Goal: Information Seeking & Learning: Stay updated

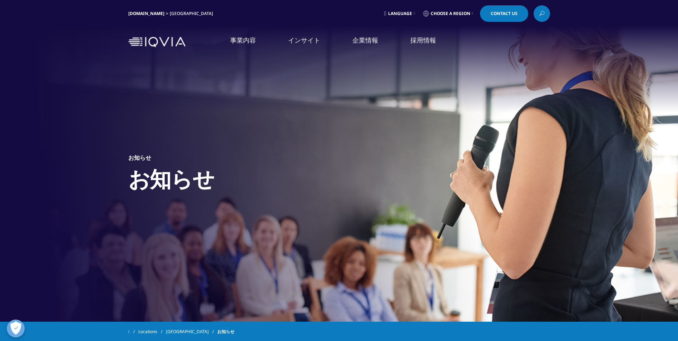
click at [160, 47] on img at bounding box center [156, 42] width 57 height 10
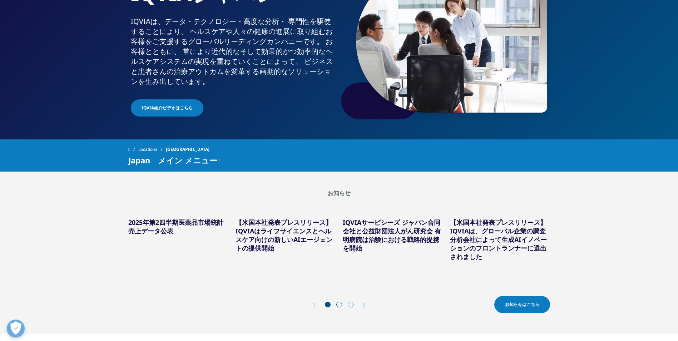
scroll to position [107, 0]
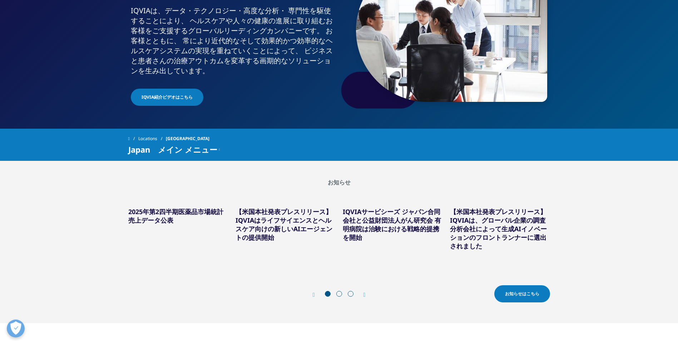
click at [539, 290] on link "お知らせはこちら" at bounding box center [522, 293] width 56 height 17
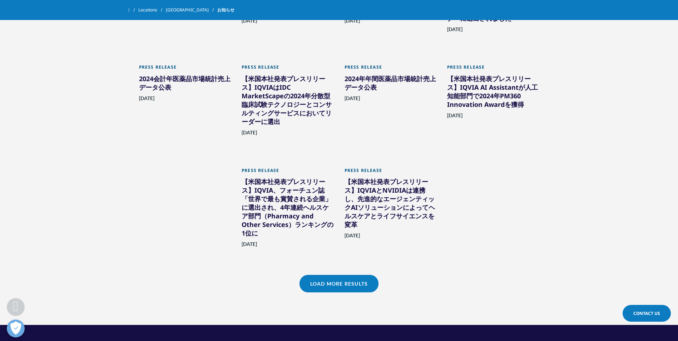
scroll to position [465, 0]
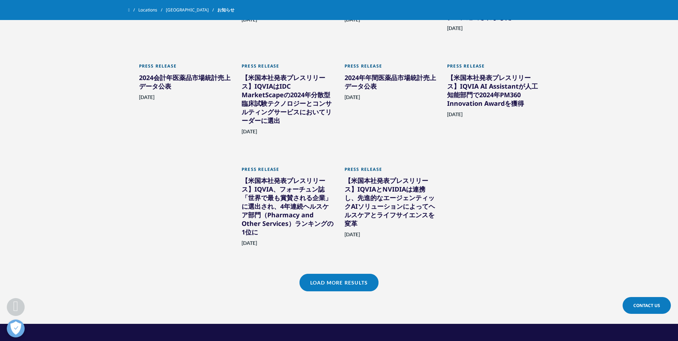
click at [361, 274] on link "Load More Results" at bounding box center [338, 283] width 79 height 18
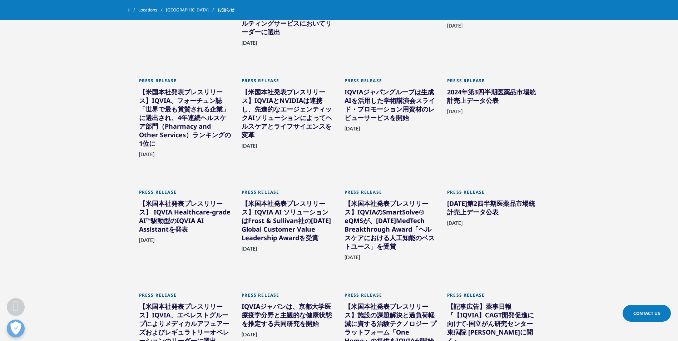
scroll to position [536, 0]
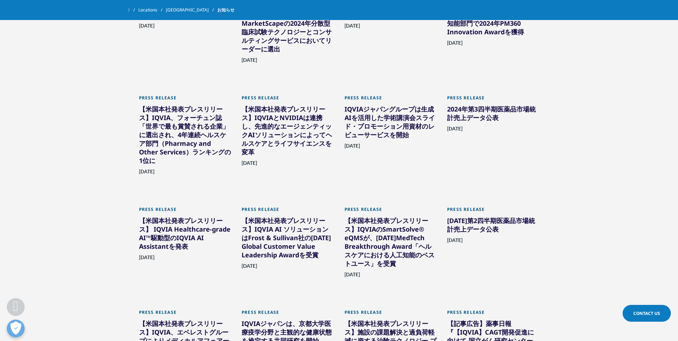
click at [258, 111] on div "【米国本社発表プレスリリース】IQVIAとNVIDIAは連携し、先進的なエージェンティックAIソリューションによってヘルスケアとライフサイエンスを変革" at bounding box center [288, 132] width 92 height 54
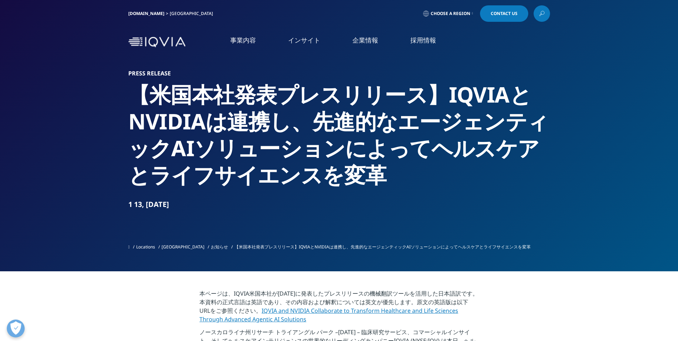
drag, startPoint x: 129, startPoint y: 94, endPoint x: 381, endPoint y: 203, distance: 274.7
click at [381, 203] on div "Press Release 【米国本社発表プレスリリース】IQVIAとNVIDIAは連携し、先進的なエージェンティックAIソリューションによってヘルスケアとラ…" at bounding box center [339, 140] width 422 height 140
copy div "【米国本社発表プレスリリース】IQVIAとNVIDIAは連携し、先進的なエージェンティックAIソリューションによってヘルスケアとライフサイエンスを変革 1 1…"
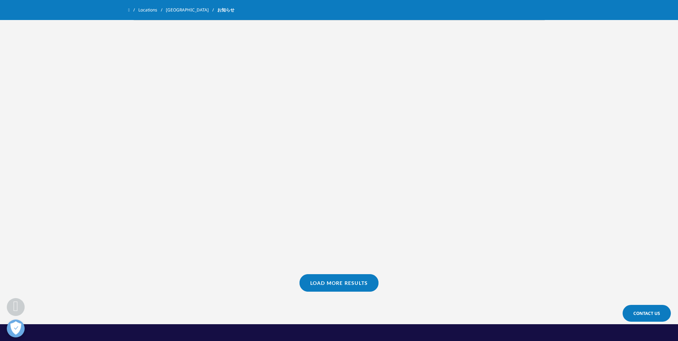
scroll to position [286, 0]
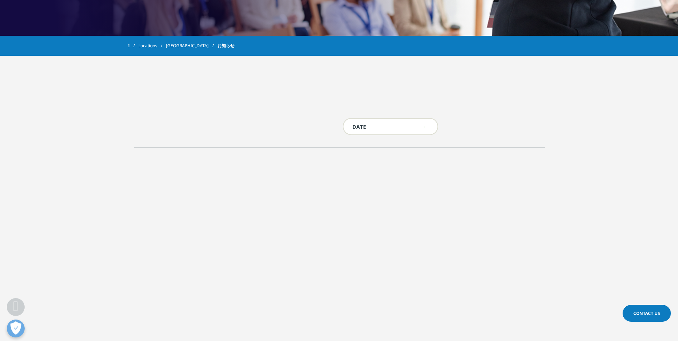
click at [198, 65] on div "結果623件中1" at bounding box center [339, 65] width 678 height 18
click at [217, 47] on span "お知らせ" at bounding box center [225, 45] width 17 height 13
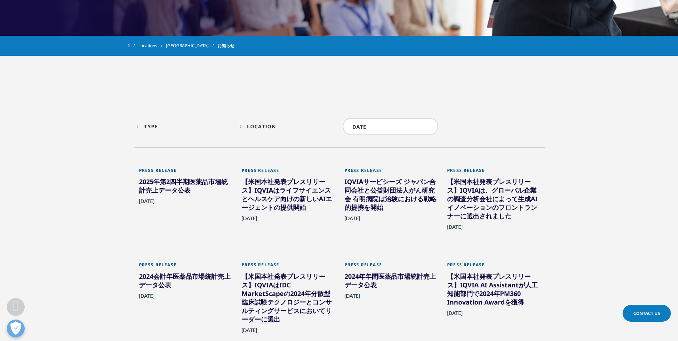
scroll to position [393, 0]
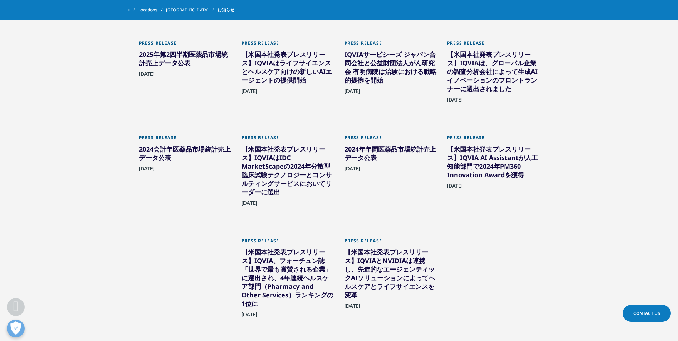
click at [276, 262] on div "【米国本社発表プレスリリース】IQVIA、フォーチュン誌「世界で最も賞賛される企業」に選出され、4年連続ヘルスケア部門（Pharmacy and Other …" at bounding box center [288, 279] width 92 height 63
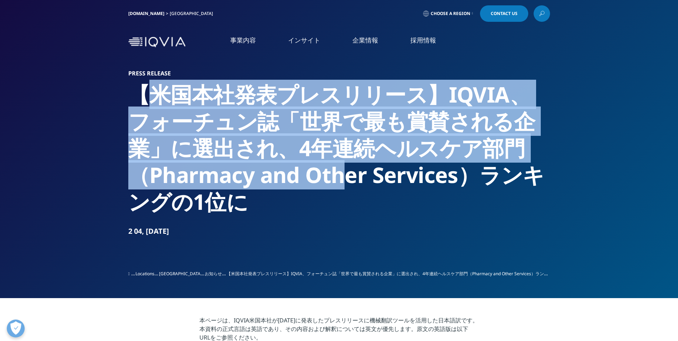
drag, startPoint x: 141, startPoint y: 93, endPoint x: 339, endPoint y: 162, distance: 209.3
click at [339, 163] on h2 "【米国本社発表プレスリリース】IQVIA、フォーチュン誌「世界で最も賞賛される企業」に選出され、4年連続ヘルスケア部門（Pharmacy and Other …" at bounding box center [339, 148] width 422 height 134
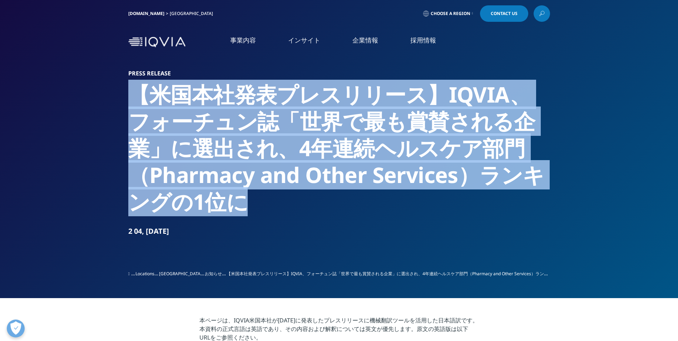
drag, startPoint x: 131, startPoint y: 95, endPoint x: 301, endPoint y: 196, distance: 197.4
click at [301, 196] on h2 "【米国本社発表プレスリリース】IQVIA、フォーチュン誌「世界で最も賞賛される企業」に選出され、4年連続ヘルスケア部門（Pharmacy and Other …" at bounding box center [339, 148] width 422 height 134
copy h2 "【米国本社発表プレスリリース】IQVIA、フォーチュン誌「世界で最も賞賛される企業」に選出され、4年連続ヘルスケア部門（Pharmacy and Other …"
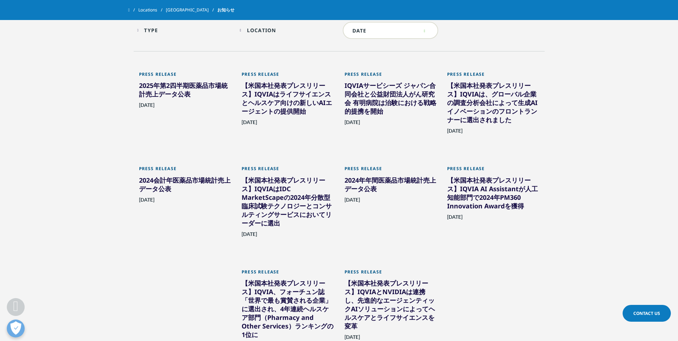
scroll to position [363, 0]
click at [481, 207] on div "【米国本社発表プレスリリース】IQVIA AI Assistantが人工知能部門で2024年PM360 Innovation Awardを獲得" at bounding box center [493, 193] width 92 height 37
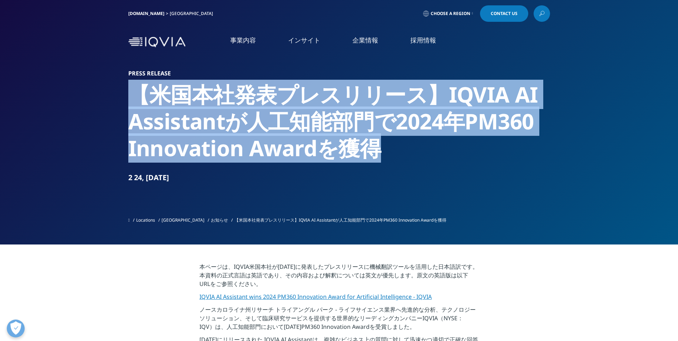
drag, startPoint x: 138, startPoint y: 89, endPoint x: 420, endPoint y: 147, distance: 287.6
click at [420, 147] on h2 "【米国本社発表プレスリリース】IQVIA AI Assistantが人工知能部門で2024年PM360 Innovation Awardを獲得" at bounding box center [339, 121] width 422 height 80
copy h2 "【米国本社発表プレスリリース】IQVIA AI Assistantが人工知能部門で2024年PM360 Innovation Awardを獲得"
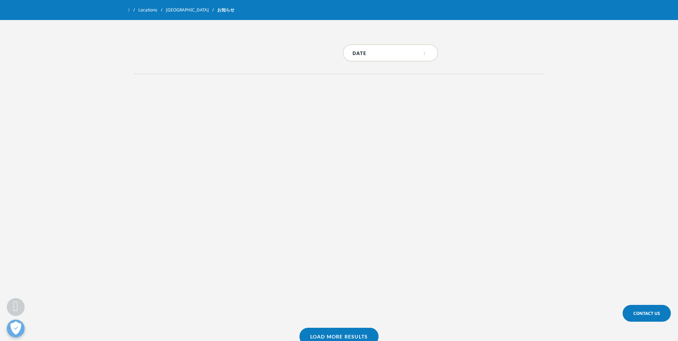
scroll to position [327, 0]
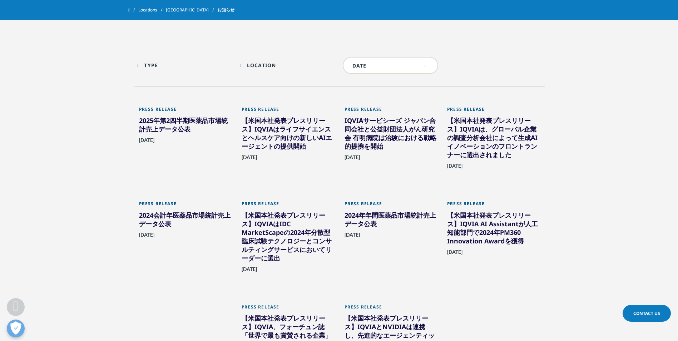
click at [382, 223] on div "2024年年間医薬品市場統計売上データ公表" at bounding box center [390, 221] width 92 height 20
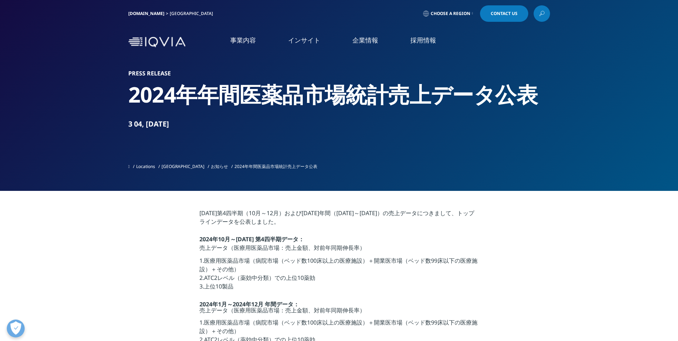
drag, startPoint x: 165, startPoint y: 239, endPoint x: 178, endPoint y: 228, distance: 17.0
click at [165, 239] on section "2024年第4四半期（10月～12月）および2024年年間（2024年1月～2024年12月）の売上データにつきまして、トップラインデータを公表しました。 2…" at bounding box center [339, 289] width 678 height 197
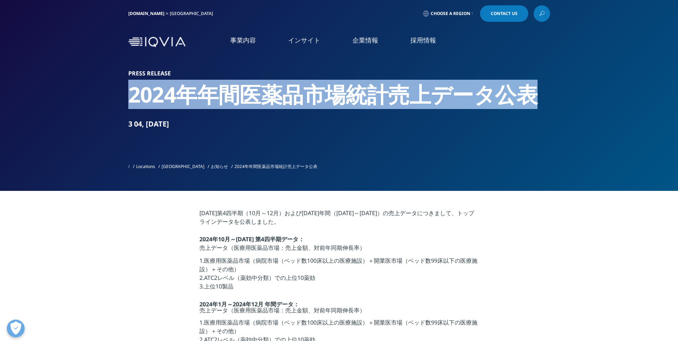
drag, startPoint x: 128, startPoint y: 94, endPoint x: 537, endPoint y: 95, distance: 409.2
click at [537, 95] on section "Press Release 2024年年間医薬品市場統計売上データ公表 3 04, 2025 Locations Japan お知らせ 2024年年間医薬品市…" at bounding box center [339, 95] width 678 height 191
copy h2 "2024年年間医薬品市場統計売上データ公表"
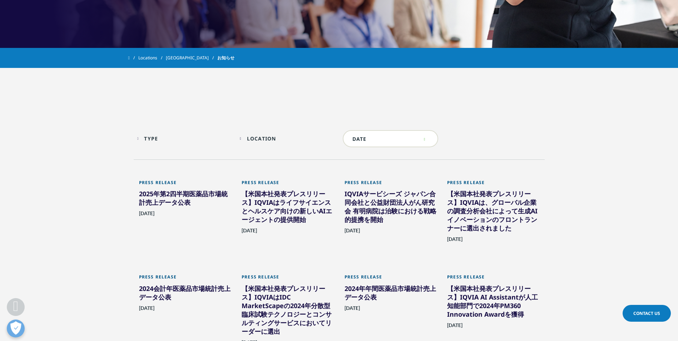
scroll to position [291, 0]
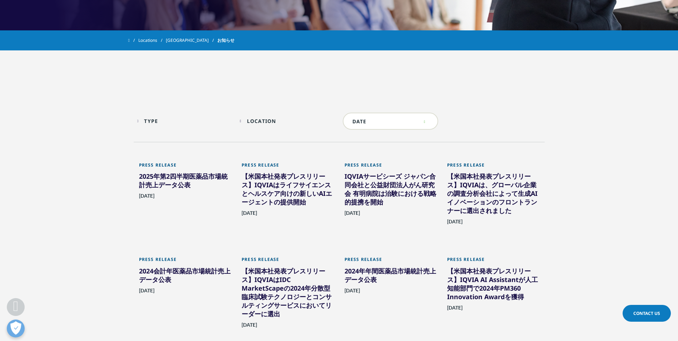
click at [269, 295] on div "【米国本社発表プレスリリース】IQVIAはIDC MarketScapeの2024年分散型臨床試験テクノロジーとコンサルティングサービスにおいてリーダーに選出" at bounding box center [288, 294] width 92 height 54
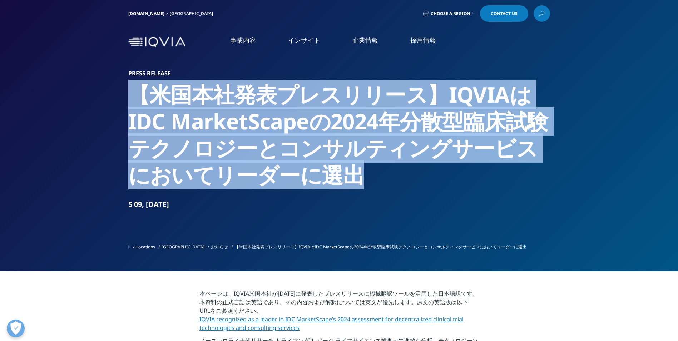
drag, startPoint x: 148, startPoint y: 91, endPoint x: 452, endPoint y: 169, distance: 314.6
click at [452, 169] on h2 "【米国本社発表プレスリリース】IQVIAはIDC MarketScapeの2024年分散型臨床試験テクノロジーとコンサルティングサービスにおいてリーダーに選出" at bounding box center [339, 134] width 422 height 107
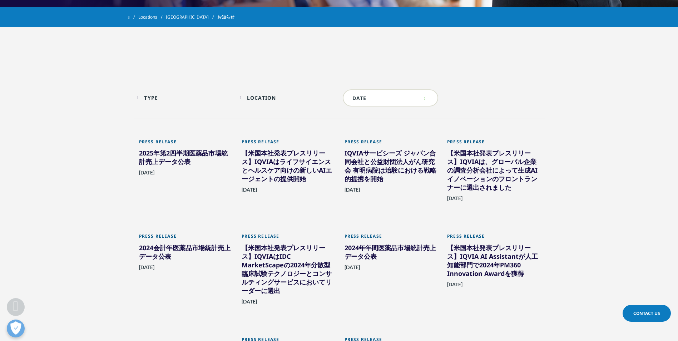
scroll to position [327, 0]
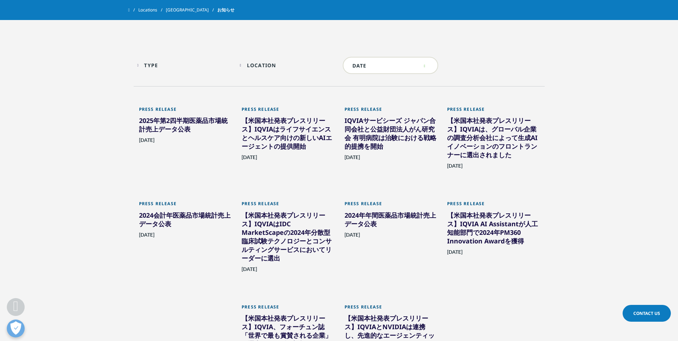
click at [177, 213] on div "2024会計年医薬品市場統計売上データ公表" at bounding box center [185, 221] width 92 height 20
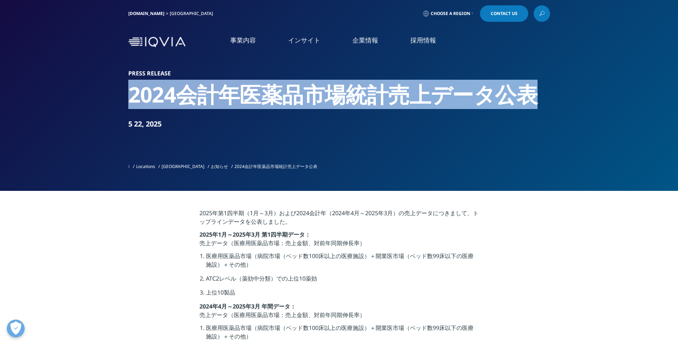
drag, startPoint x: 125, startPoint y: 99, endPoint x: 565, endPoint y: 101, distance: 440.3
click at [565, 100] on section "Press Release 2024会計年医薬品市場統計売上データ公表 5 22, 2025 Locations [GEOGRAPHIC_DATA] お知らせ…" at bounding box center [339, 95] width 678 height 191
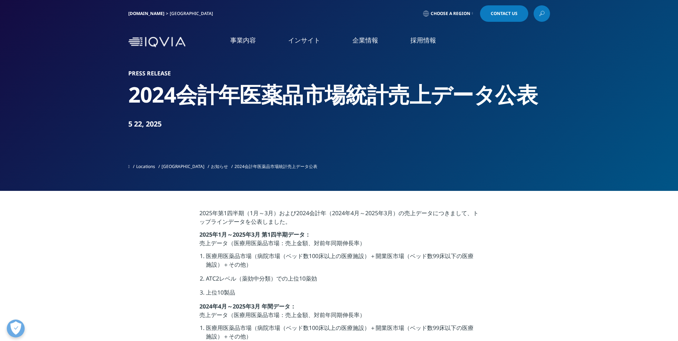
click at [566, 109] on section "Press Release 2024会計年医薬品市場統計売上データ公表 5 22, 2025 Locations [GEOGRAPHIC_DATA] お知らせ…" at bounding box center [339, 95] width 678 height 191
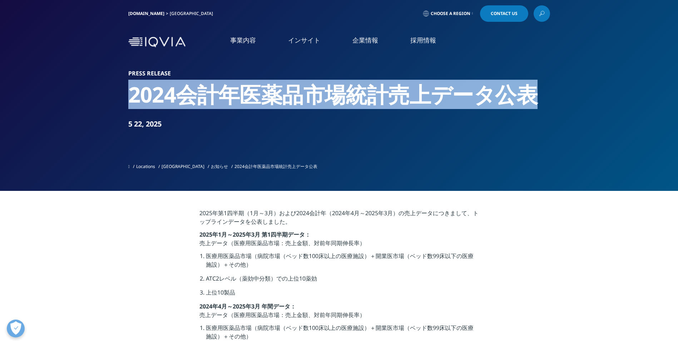
drag, startPoint x: 126, startPoint y: 96, endPoint x: 545, endPoint y: 99, distance: 419.6
click at [545, 99] on section "Press Release 2024会計年医薬品市場統計売上データ公表 5 22, 2025 Locations [GEOGRAPHIC_DATA] お知らせ…" at bounding box center [339, 95] width 678 height 191
copy h2 "2024会計年医薬品市場統計売上データ公表"
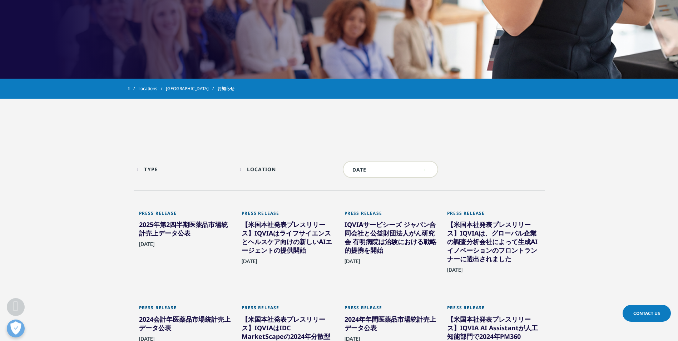
scroll to position [256, 0]
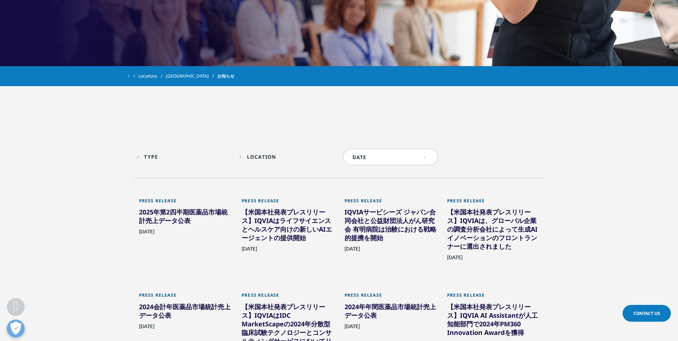
click at [490, 240] on div "【米国本社発表プレスリリース】IQVIAは、グローバル企業の調査分析会社によって生成AIイノベーションのフロントランナーに選出されました" at bounding box center [493, 231] width 92 height 46
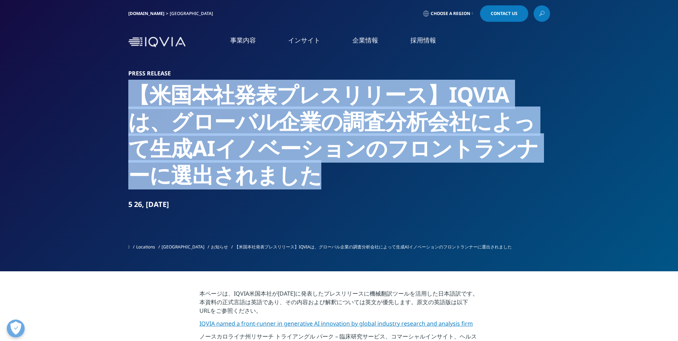
drag, startPoint x: 137, startPoint y: 95, endPoint x: 301, endPoint y: 173, distance: 181.6
click at [301, 173] on h2 "【米国本社発表プレスリリース】IQVIAは、グローバル企業の調査分析会社によって生成AIイノベーションのフロントランナーに選出されました" at bounding box center [339, 134] width 422 height 107
copy h2 "【米国本社発表プレスリリース】IQVIAは、グローバル企業の調査分析会社によって生成AIイノベーションのフロントランナーに選出されました"
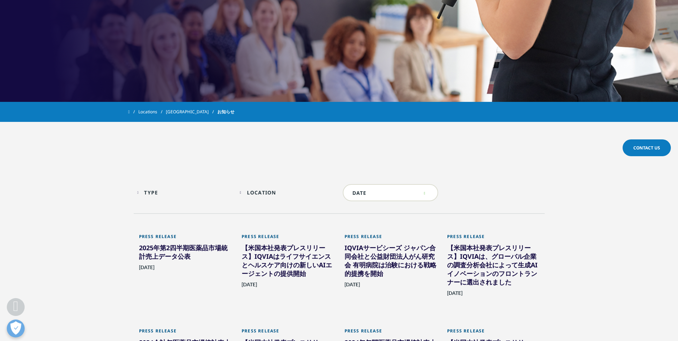
click at [388, 264] on div "IQVIAサービシーズ ジャパン合同会社と公益財団法人がん研究会 有明病院は治験における戦略的提携を開始" at bounding box center [390, 261] width 92 height 37
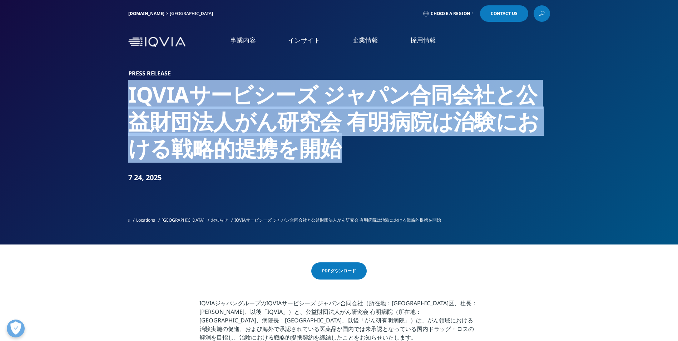
drag, startPoint x: 137, startPoint y: 95, endPoint x: 351, endPoint y: 152, distance: 220.6
click at [351, 152] on h2 "IQVIAサービシーズ ジャパン合同会社と公益財団法人がん研究会 有明病院は治験における戦略的提携を開始" at bounding box center [339, 121] width 422 height 80
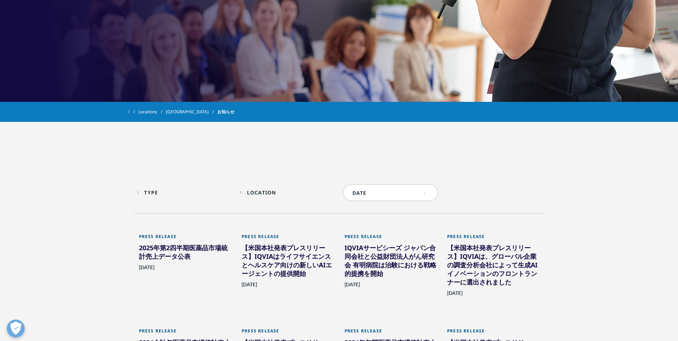
click at [266, 267] on div "【米国本社発表プレスリリース】IQVIAはライフサイエンスとヘルスケア向けの新しいAIエージェントの提供開始" at bounding box center [288, 261] width 92 height 37
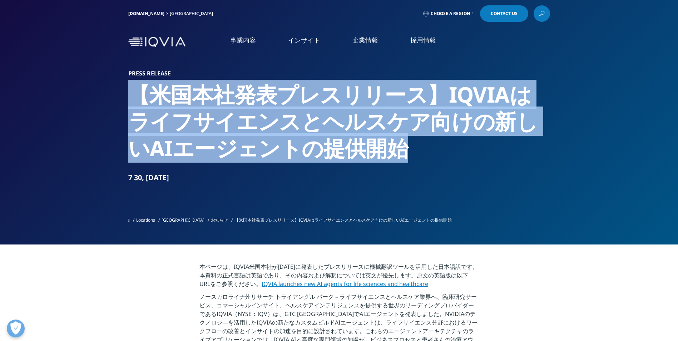
drag, startPoint x: 134, startPoint y: 94, endPoint x: 385, endPoint y: 159, distance: 258.5
click at [385, 159] on h2 "【米国本社発表プレスリリース】IQVIAはライフサイエンスとヘルスケア向けの新しいAIエージェントの提供開始" at bounding box center [339, 121] width 422 height 80
copy h2 "【米国本社発表プレスリリース】IQVIAはライフサイエンスとヘルスケア向けの新しいAIエージェントの提供開始"
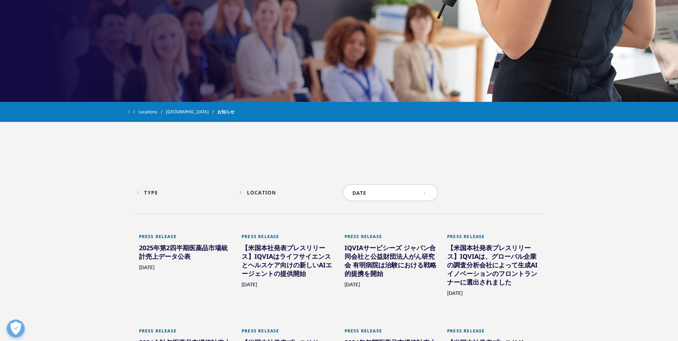
click at [212, 262] on div "2025年第2四半期医薬品市場統計売上データ公表" at bounding box center [185, 253] width 92 height 20
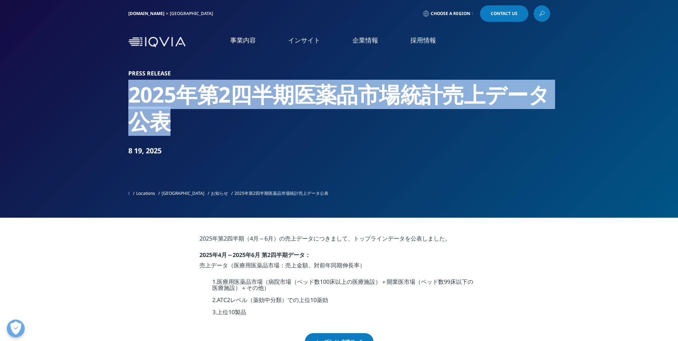
drag, startPoint x: 129, startPoint y: 90, endPoint x: 190, endPoint y: 116, distance: 66.4
click at [190, 116] on h2 "2025年第2四半期医薬品市場統計売上データ公表" at bounding box center [339, 108] width 422 height 54
copy h2 "2025年第2四半期医薬品市場統計売上データ公表"
